Goal: Find specific page/section: Locate a particular part of the current website

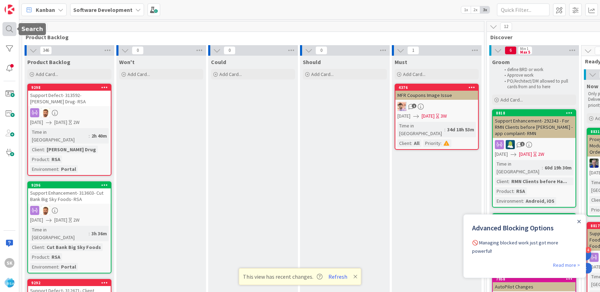
click at [8, 28] on div at bounding box center [9, 29] width 14 height 14
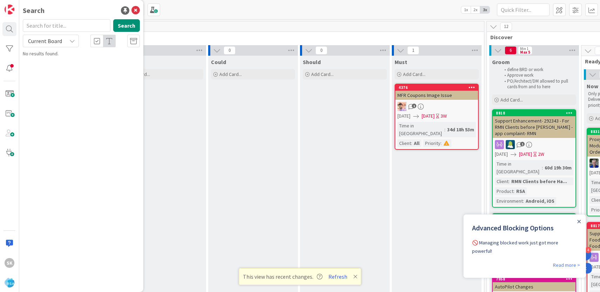
click at [64, 25] on input "text" at bounding box center [67, 25] width 88 height 13
type input "super c"
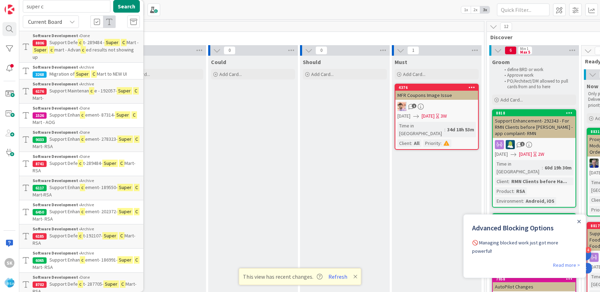
scroll to position [23, 0]
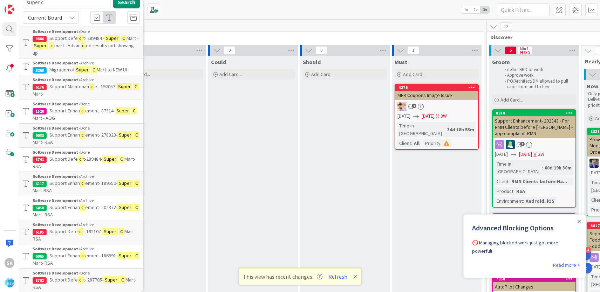
click at [71, 180] on p "Support Enhan c ement- 189550- Super C Mart-RSA" at bounding box center [86, 187] width 107 height 15
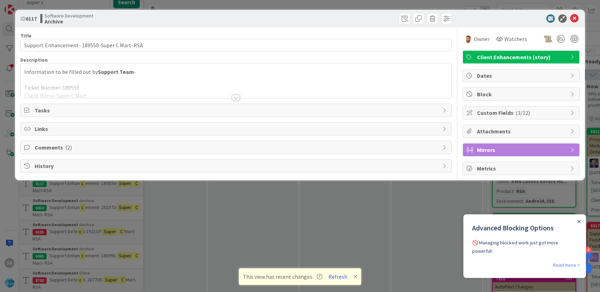
click at [237, 97] on div at bounding box center [236, 98] width 8 height 6
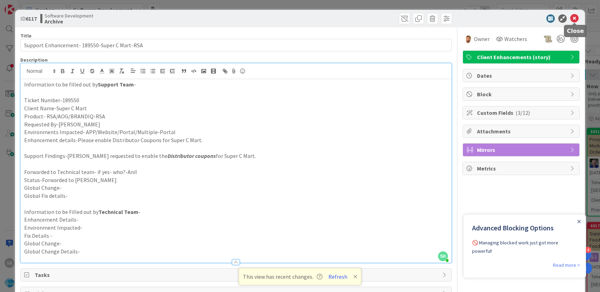
click at [574, 18] on icon at bounding box center [574, 18] width 8 height 8
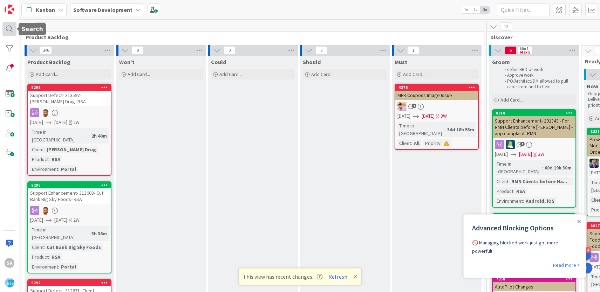
click at [6, 29] on div at bounding box center [9, 29] width 14 height 14
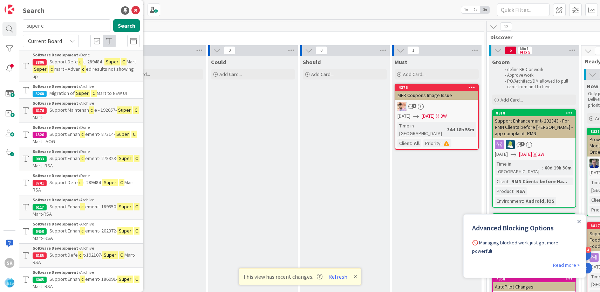
click at [89, 65] on p "Support Defe c t- 289484 - Super C Mart - Super c mart - Advan c ed results not…" at bounding box center [86, 69] width 107 height 22
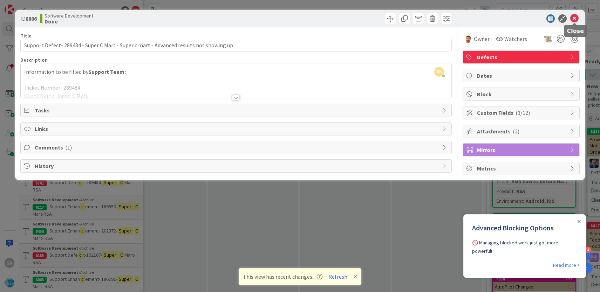
click at [575, 15] on icon at bounding box center [574, 18] width 8 height 8
